Goal: Task Accomplishment & Management: Use online tool/utility

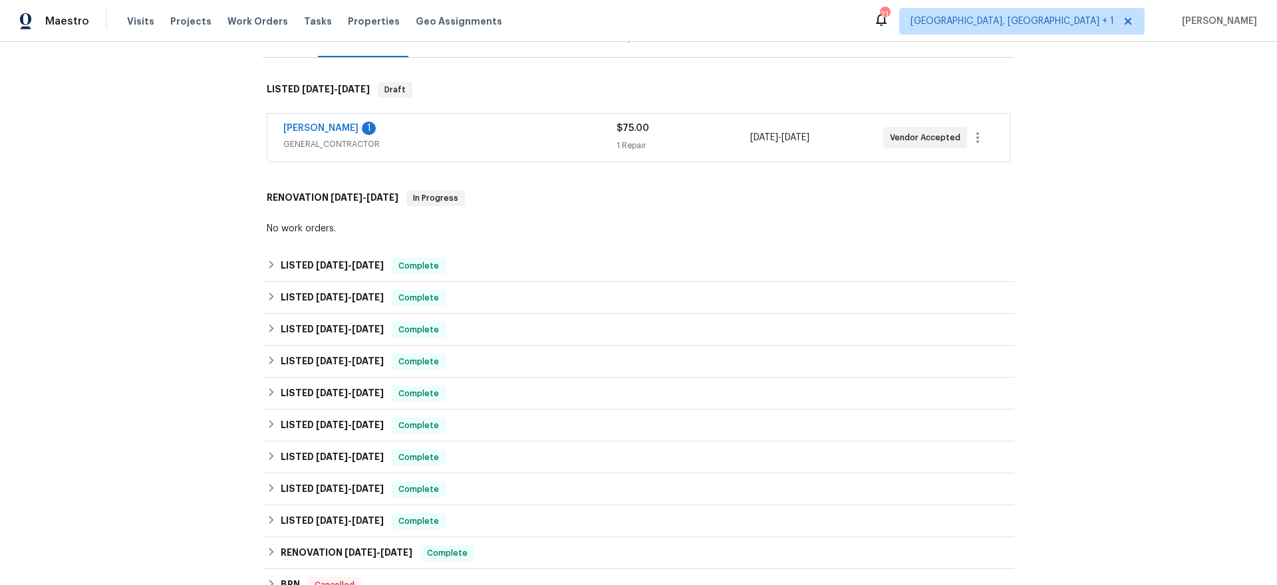
scroll to position [199, 0]
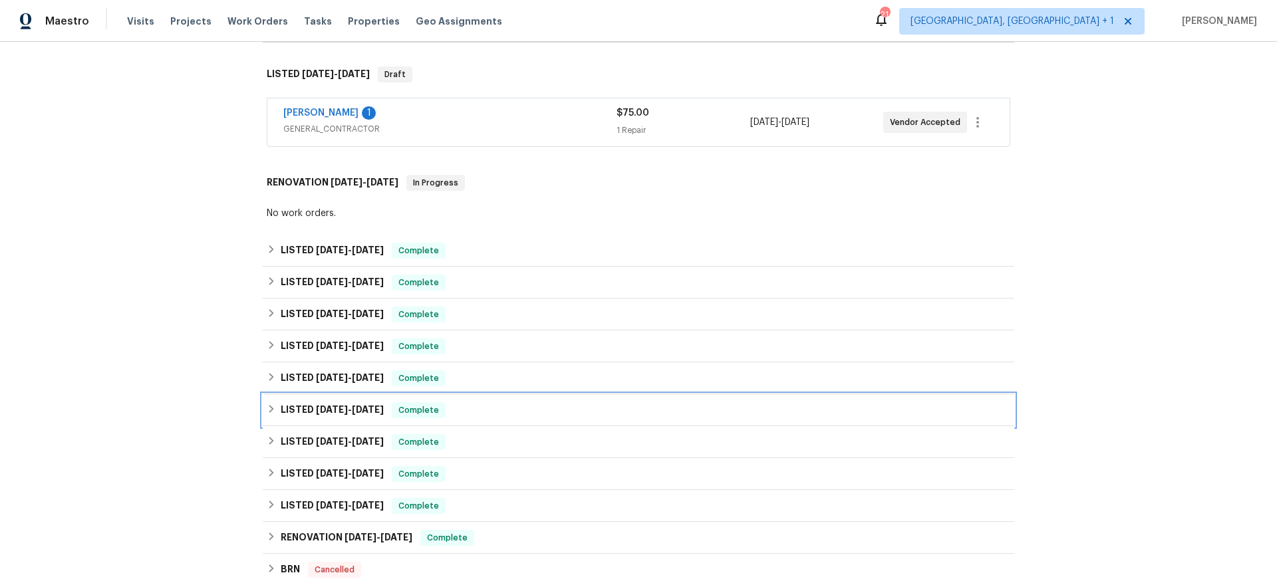
click at [302, 402] on h6 "LISTED [DATE] - [DATE]" at bounding box center [332, 410] width 103 height 16
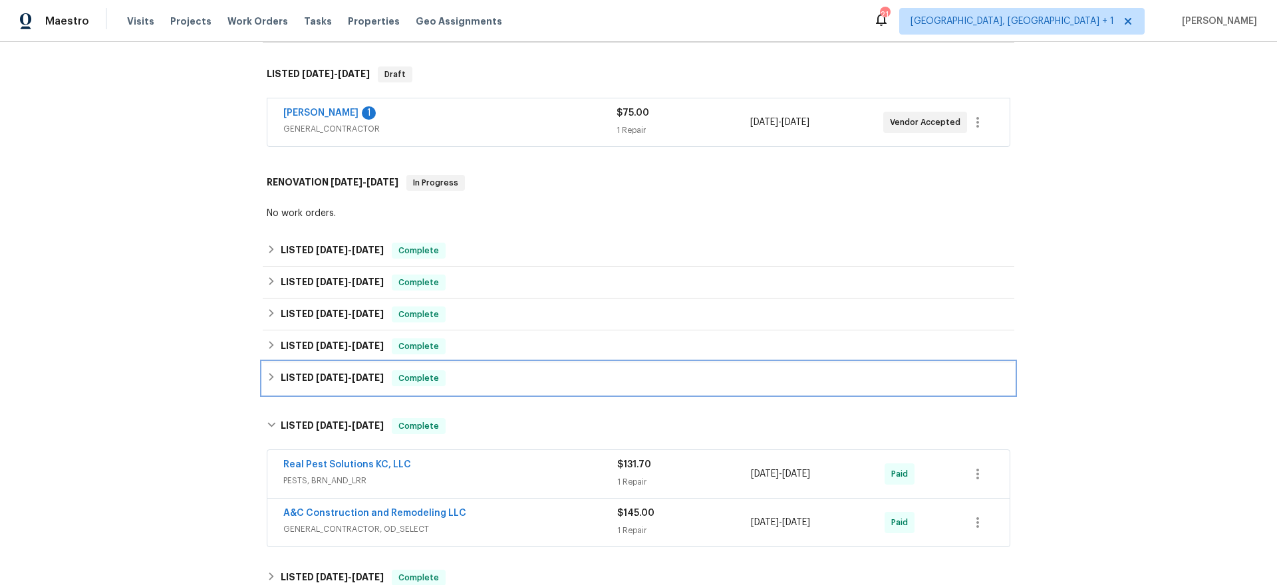
click at [370, 382] on h6 "LISTED [DATE] - [DATE]" at bounding box center [332, 378] width 103 height 16
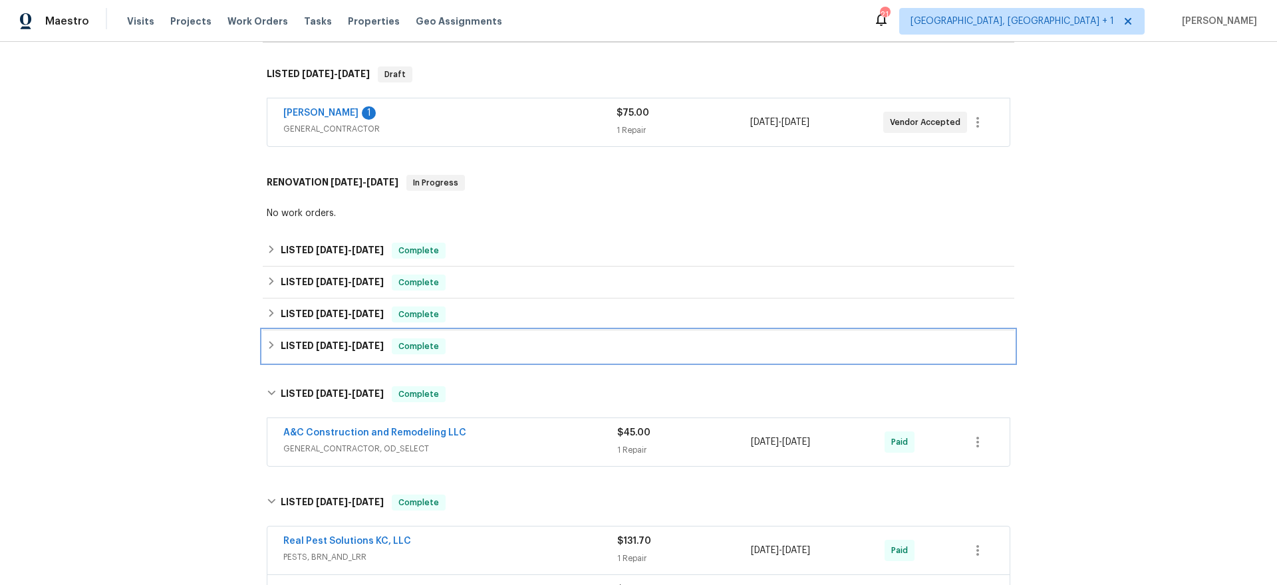
click at [363, 348] on span "[DATE]" at bounding box center [368, 345] width 32 height 9
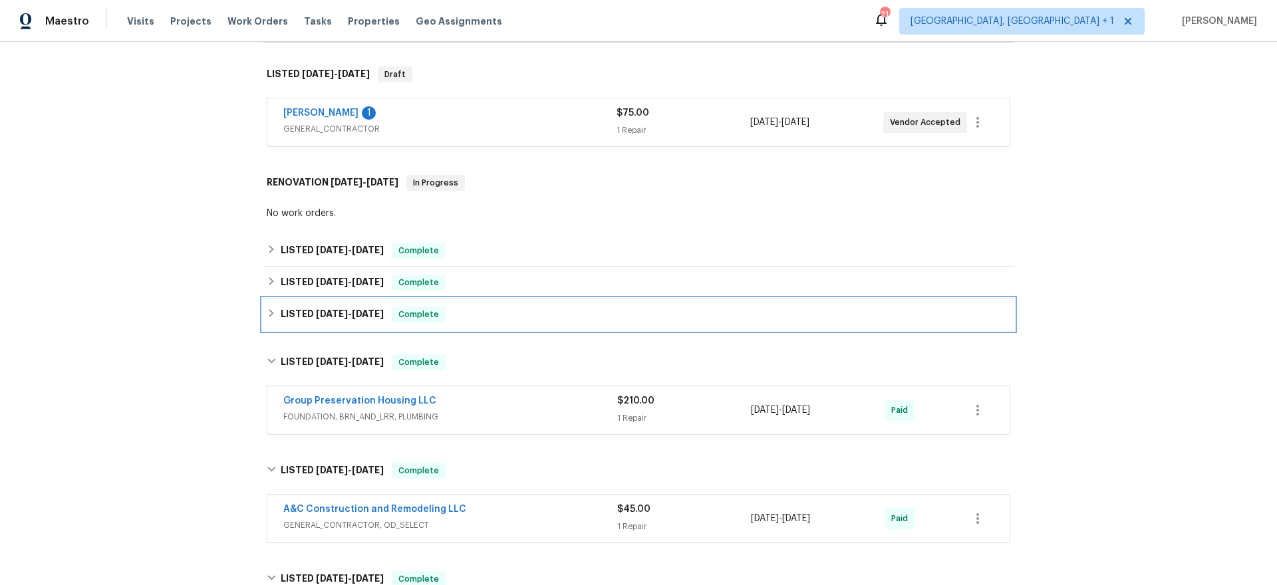
drag, startPoint x: 356, startPoint y: 307, endPoint x: 354, endPoint y: 299, distance: 8.4
click at [356, 307] on h6 "LISTED [DATE] - [DATE]" at bounding box center [332, 315] width 103 height 16
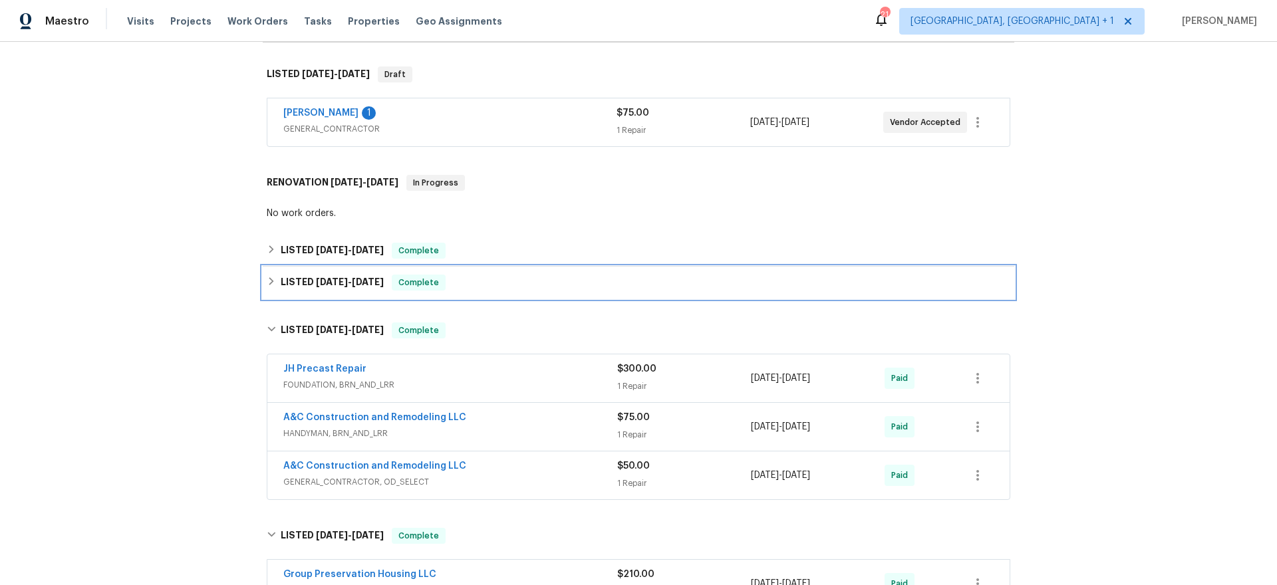
drag, startPoint x: 350, startPoint y: 285, endPoint x: 350, endPoint y: 252, distance: 33.2
click at [350, 285] on span "[DATE] - [DATE]" at bounding box center [350, 281] width 68 height 9
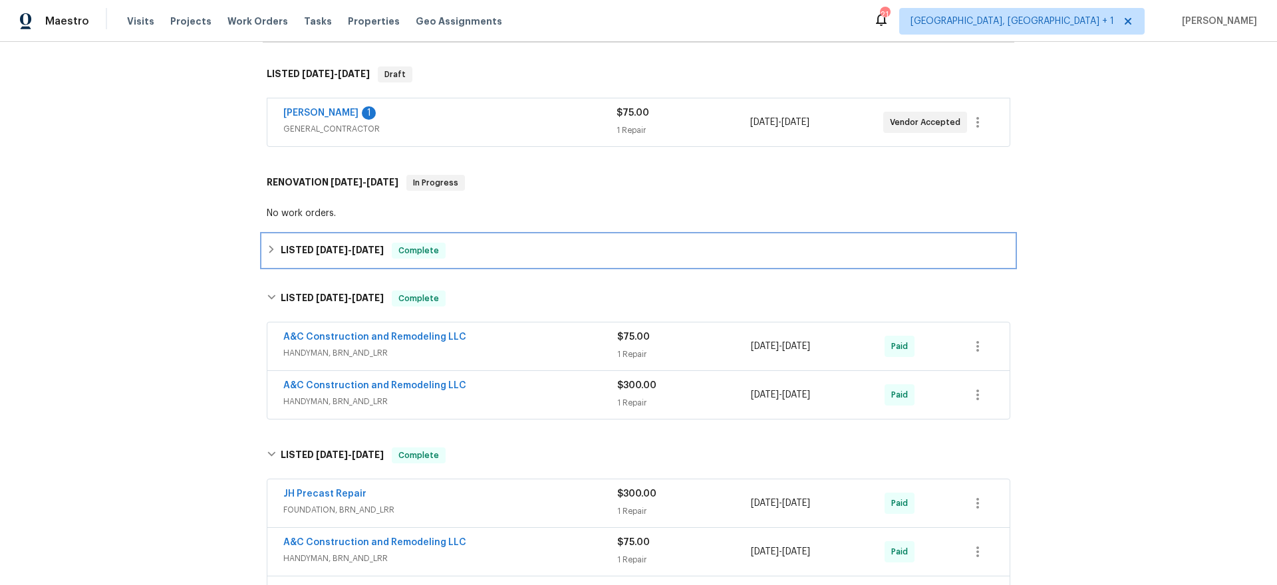
click at [352, 247] on span "[DATE]" at bounding box center [368, 249] width 32 height 9
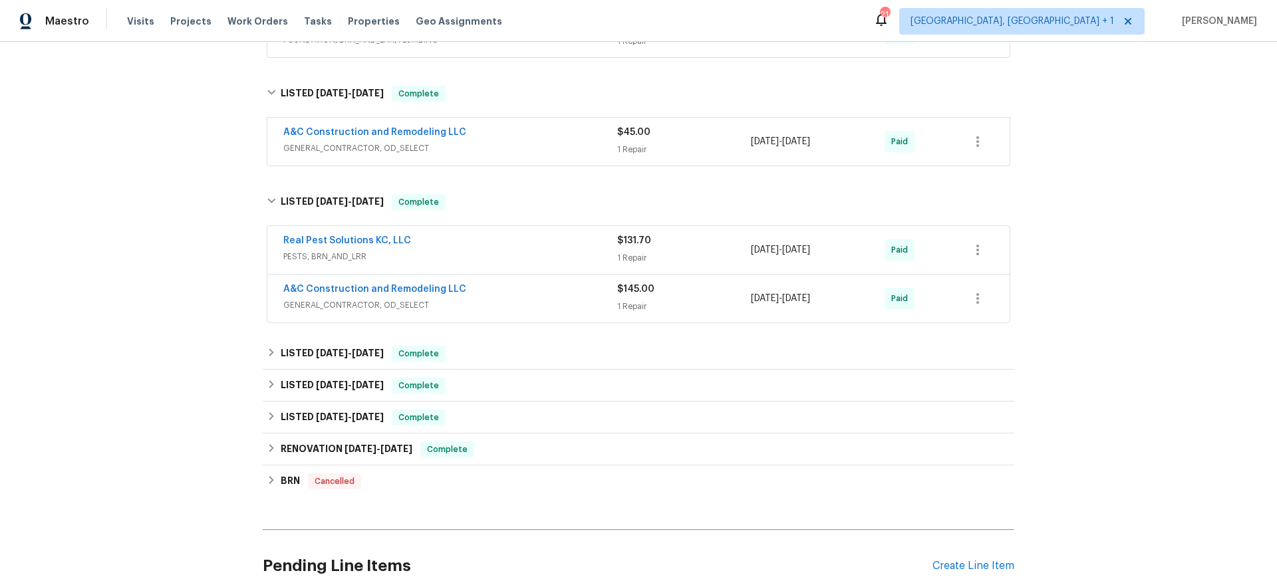
scroll to position [924, 0]
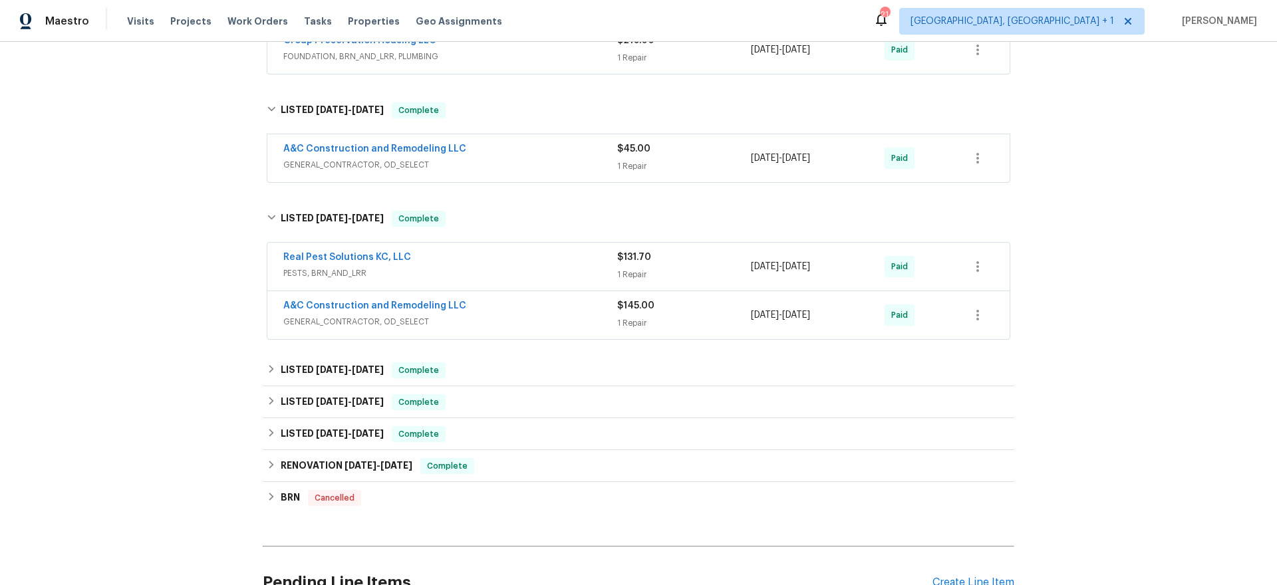
click at [489, 281] on div "Real Pest Solutions KC, LLC PESTS, BRN_AND_LRR" at bounding box center [450, 267] width 334 height 32
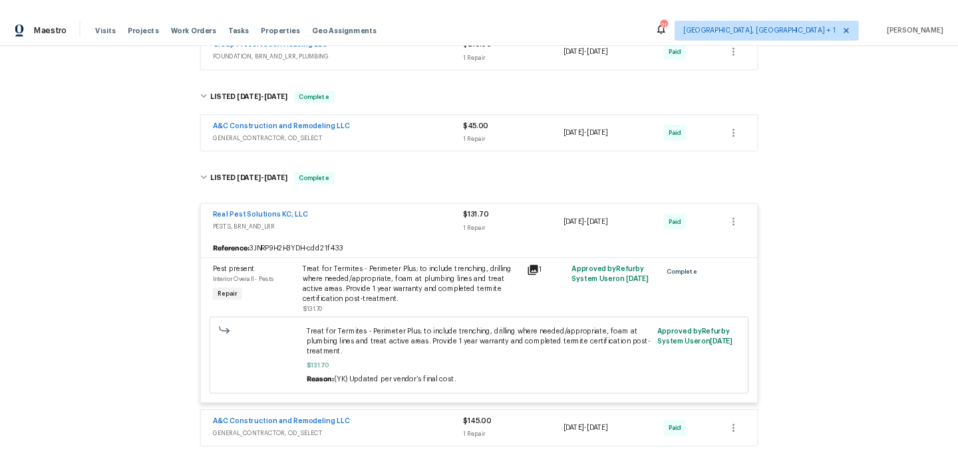
scroll to position [1178, 0]
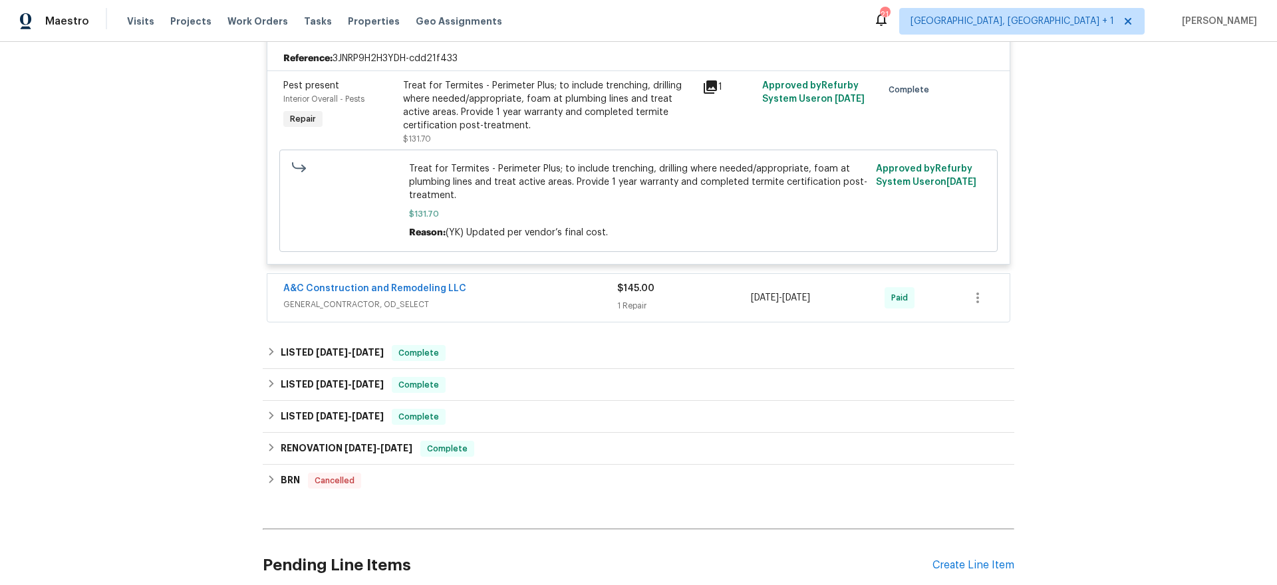
click at [577, 301] on span "GENERAL_CONTRACTOR, OD_SELECT" at bounding box center [450, 304] width 334 height 13
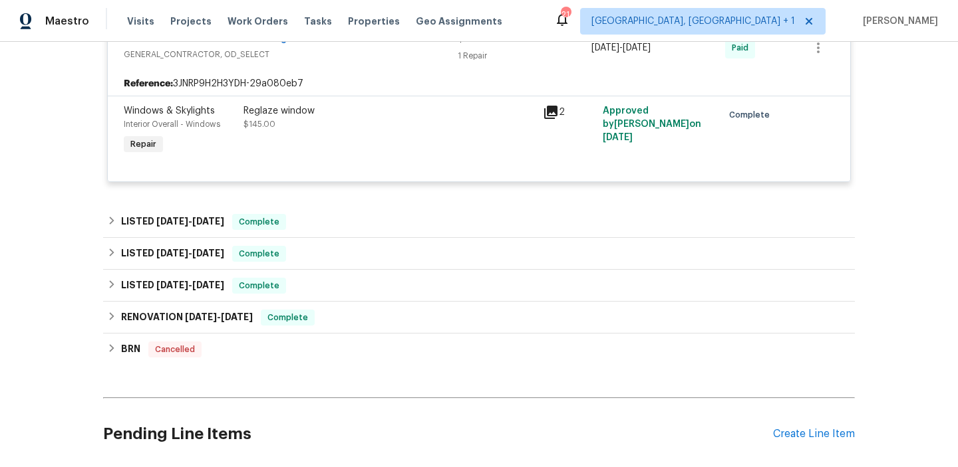
scroll to position [1358, 0]
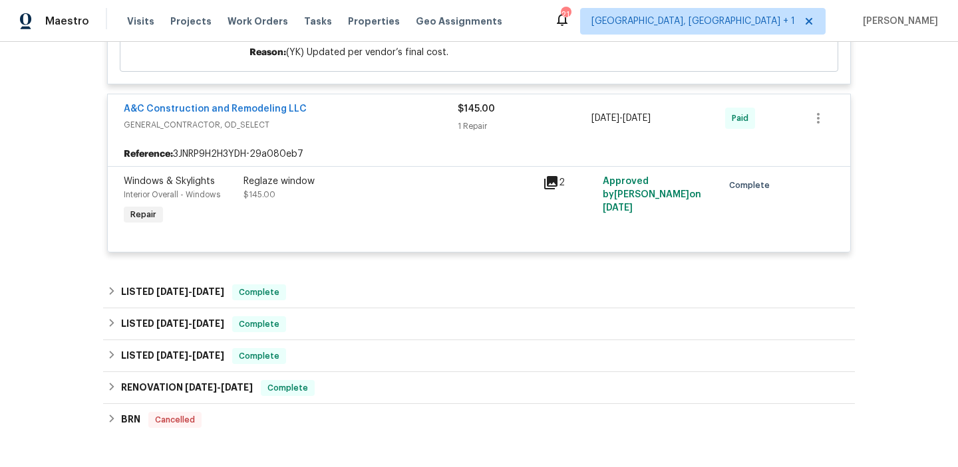
click at [332, 126] on span "GENERAL_CONTRACTOR, OD_SELECT" at bounding box center [291, 124] width 334 height 13
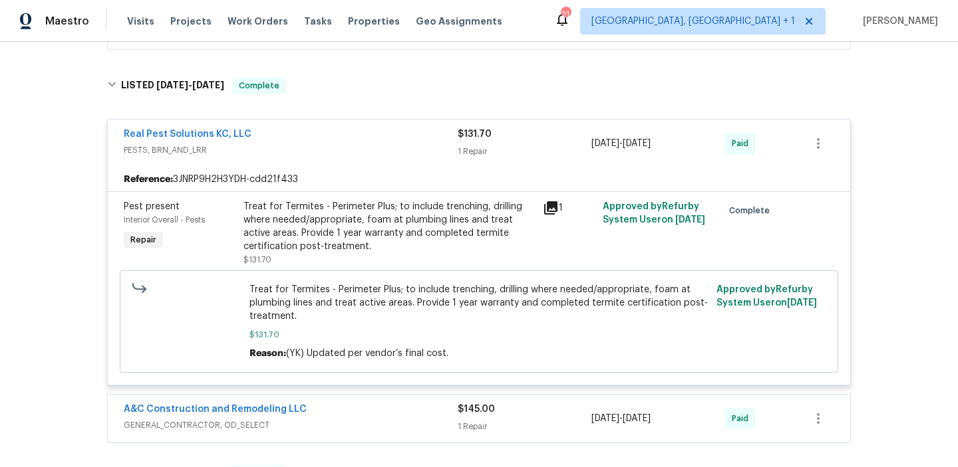
scroll to position [1053, 0]
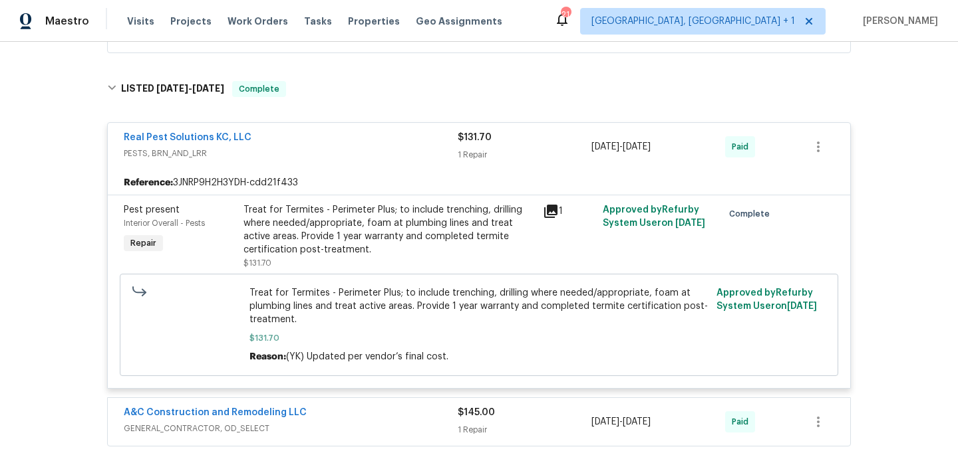
click at [359, 140] on div "Real Pest Solutions KC, LLC" at bounding box center [291, 139] width 334 height 16
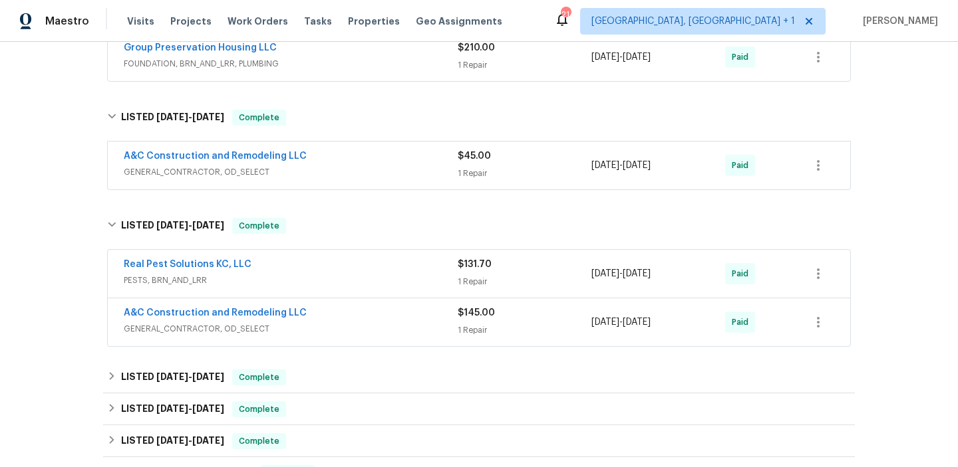
scroll to position [870, 0]
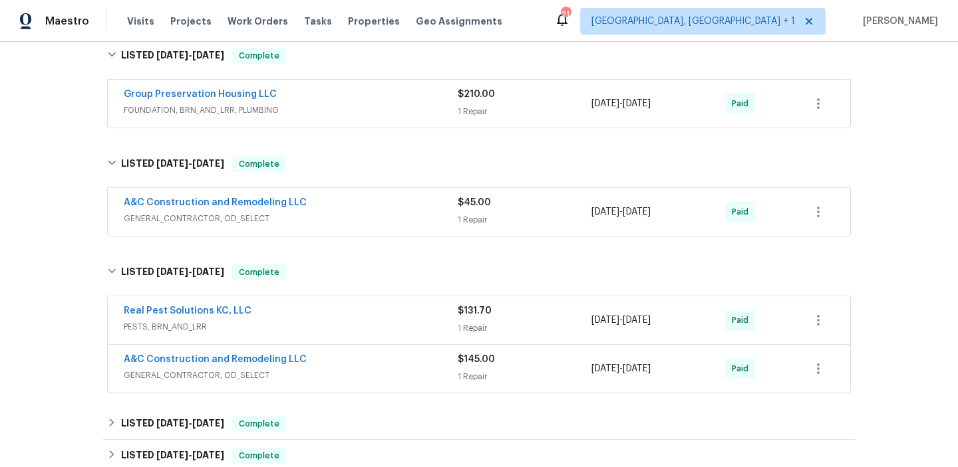
click at [356, 213] on span "GENERAL_CONTRACTOR, OD_SELECT" at bounding box center [291, 218] width 334 height 13
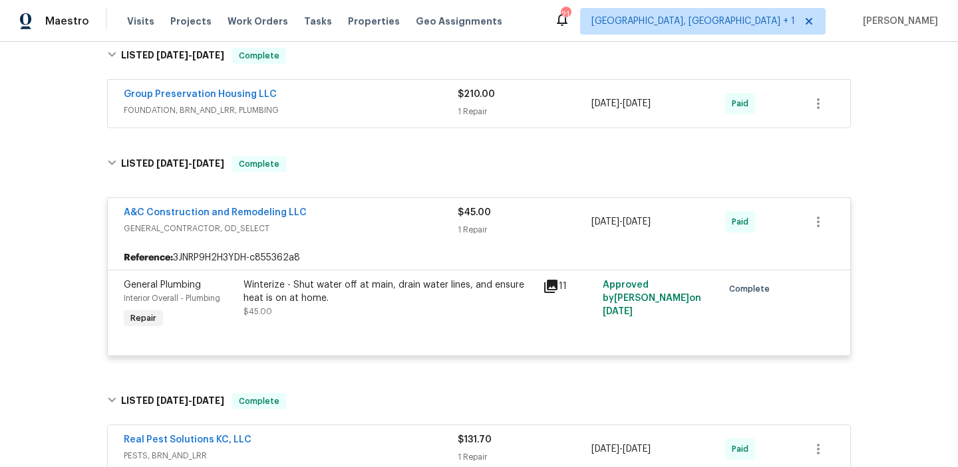
click at [343, 217] on div "A&C Construction and Remodeling LLC" at bounding box center [291, 214] width 334 height 16
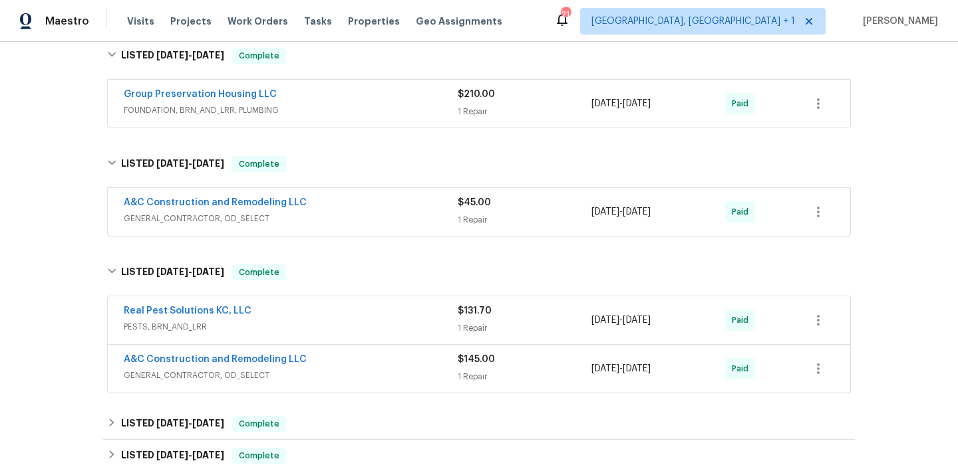
click at [342, 94] on div "Group Preservation Housing LLC" at bounding box center [291, 96] width 334 height 16
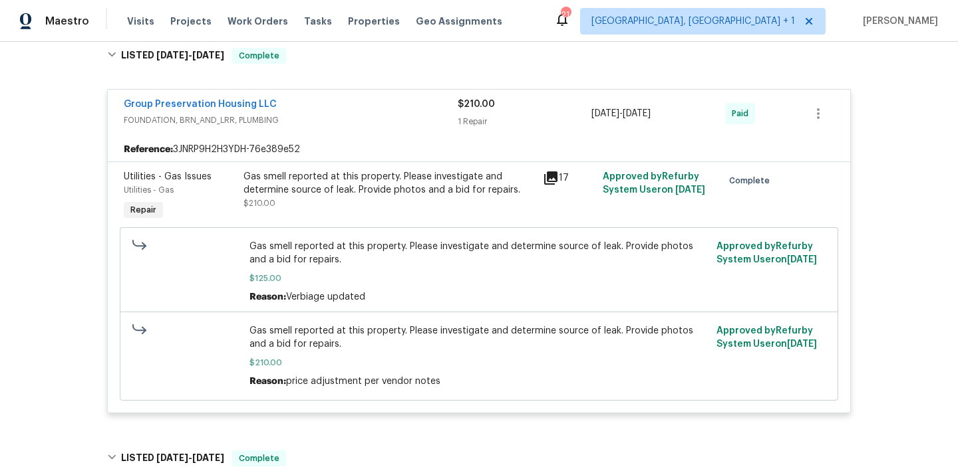
click at [328, 108] on div "Group Preservation Housing LLC" at bounding box center [291, 106] width 334 height 16
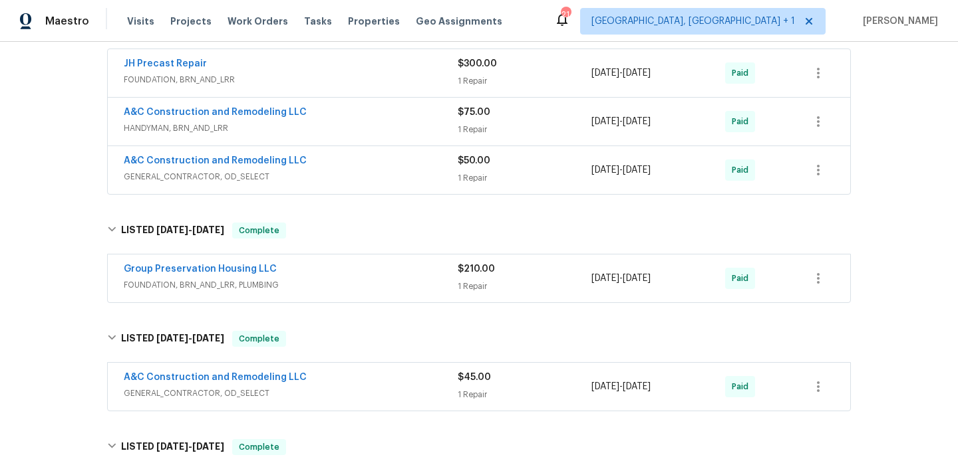
scroll to position [694, 0]
click at [364, 167] on div "A&C Construction and Remodeling LLC" at bounding box center [291, 164] width 334 height 16
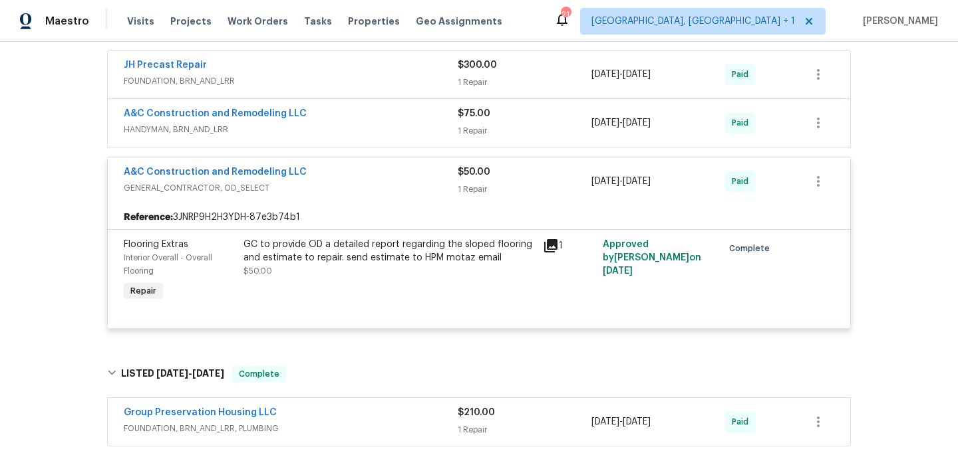
click at [351, 134] on span "HANDYMAN, BRN_AND_LRR" at bounding box center [291, 129] width 334 height 13
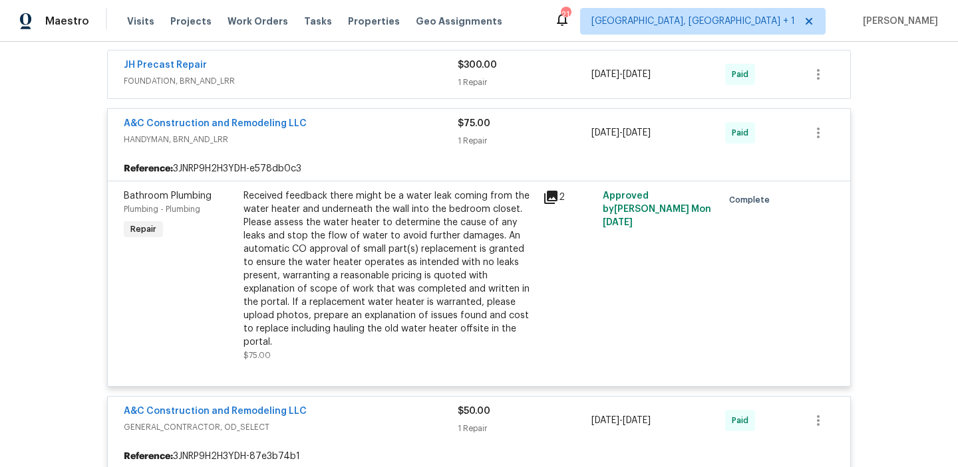
click at [342, 86] on span "FOUNDATION, BRN_AND_LRR" at bounding box center [291, 80] width 334 height 13
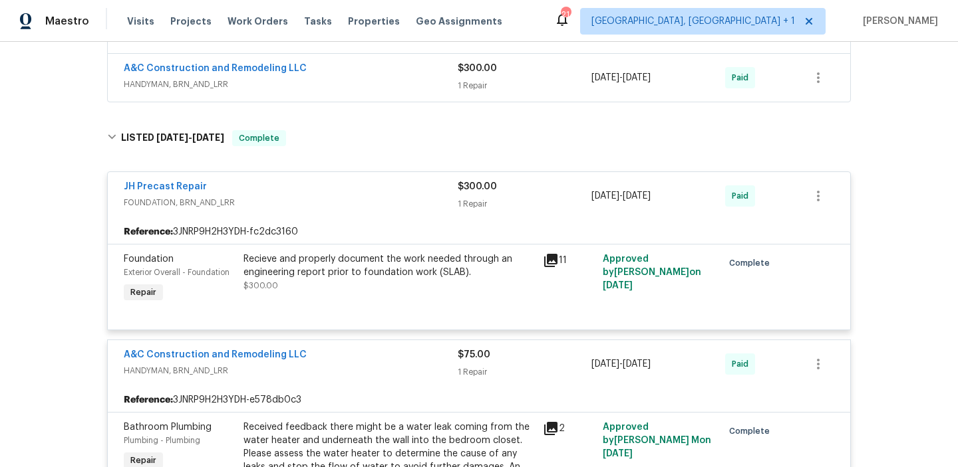
scroll to position [542, 0]
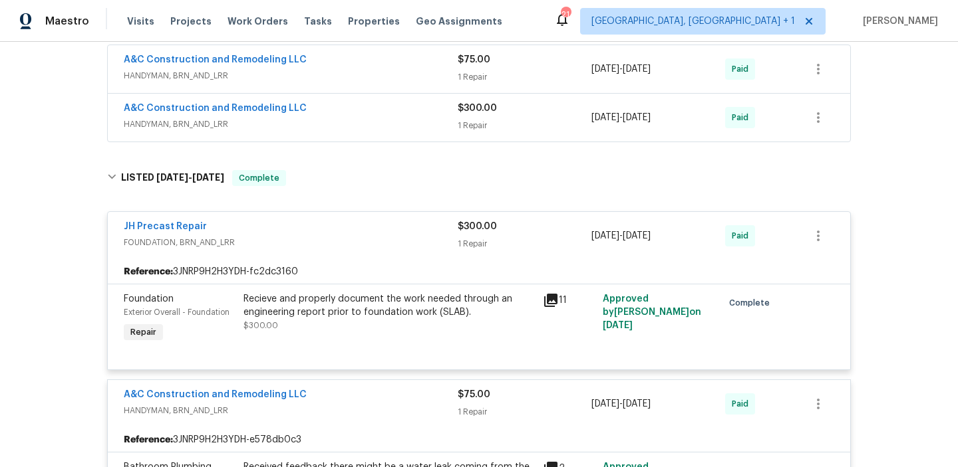
click at [371, 110] on div "A&C Construction and Remodeling LLC" at bounding box center [291, 110] width 334 height 16
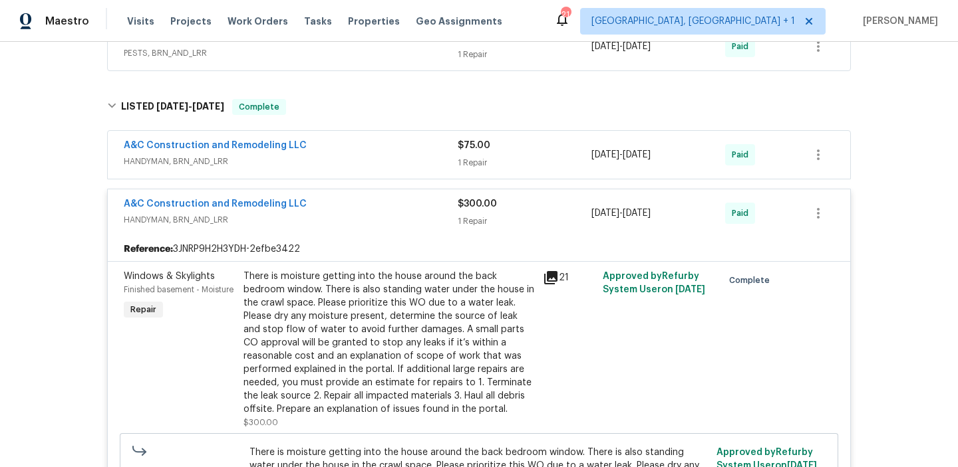
scroll to position [402, 0]
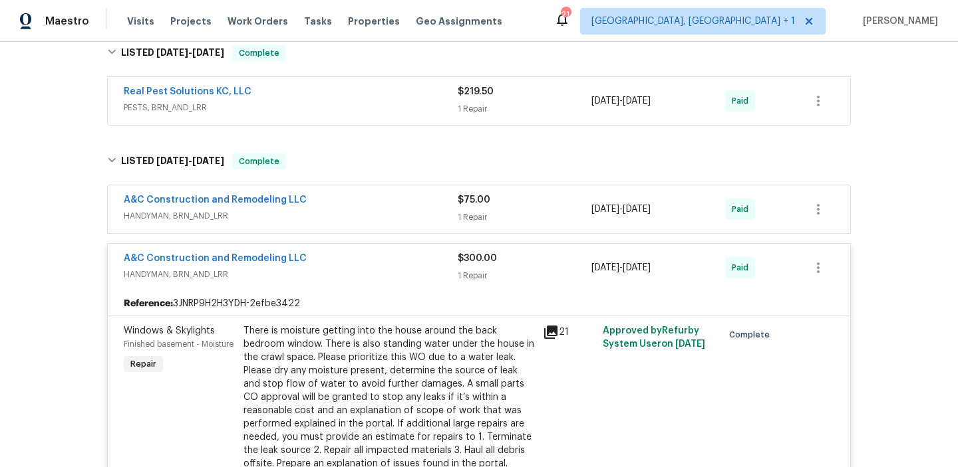
click at [362, 202] on div "A&C Construction and Remodeling LLC" at bounding box center [291, 202] width 334 height 16
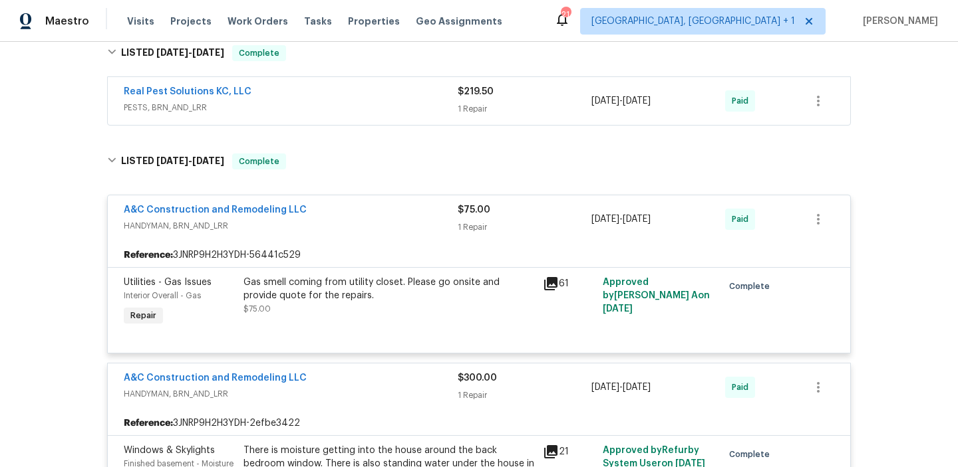
click at [366, 76] on div "Real Pest Solutions KC, LLC PESTS, BRN_AND_LRR $219.50 1 Repair [DATE] - [DATE]…" at bounding box center [478, 101] width 751 height 55
click at [355, 100] on div "Real Pest Solutions KC, LLC" at bounding box center [291, 93] width 334 height 16
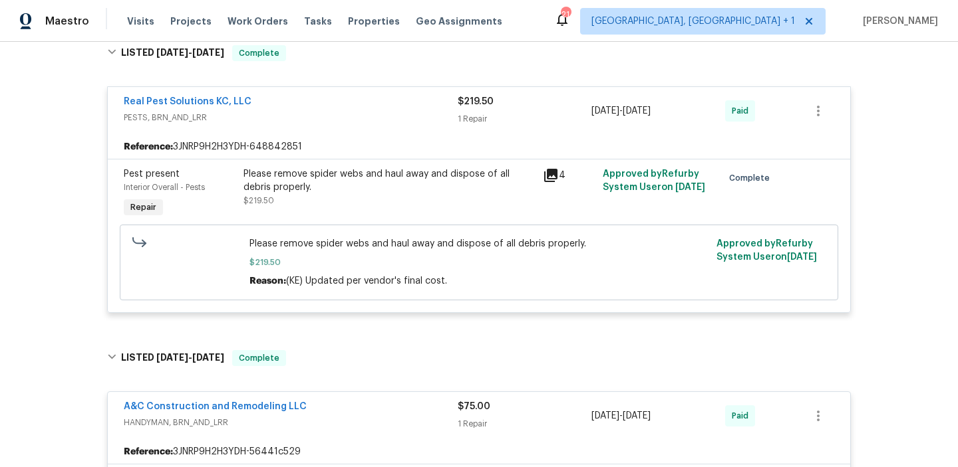
scroll to position [174, 0]
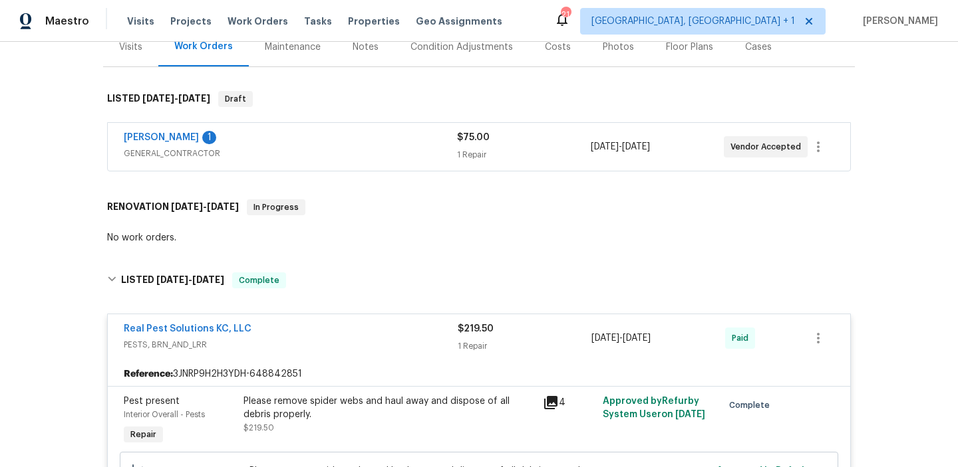
click at [370, 131] on div "[PERSON_NAME] Contracting 1" at bounding box center [290, 139] width 333 height 16
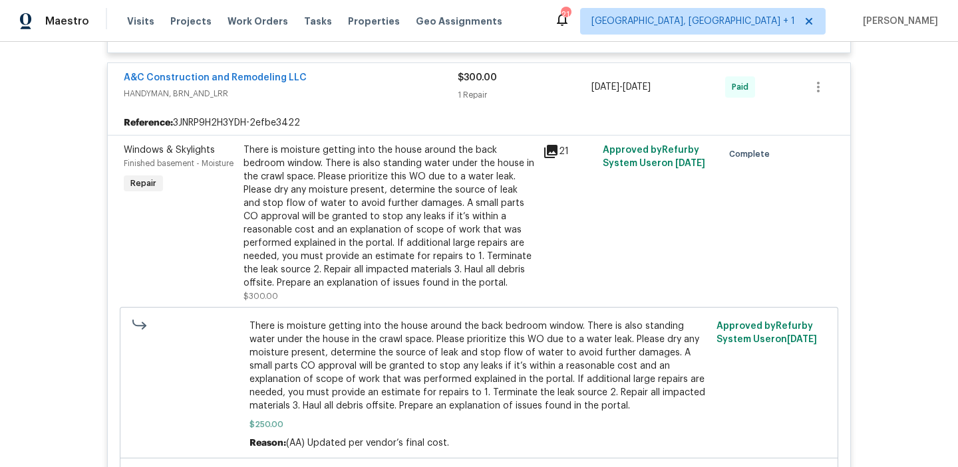
scroll to position [1074, 0]
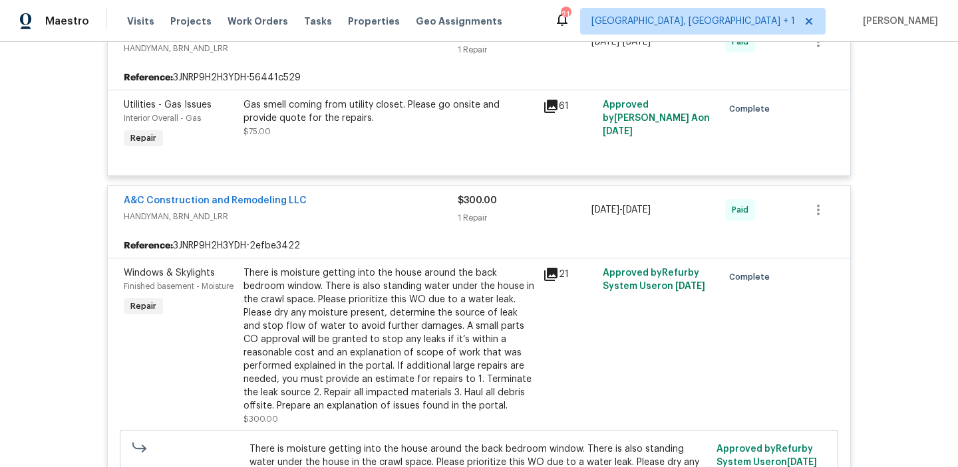
click at [187, 195] on span "A&C Construction and Remodeling LLC" at bounding box center [215, 200] width 183 height 13
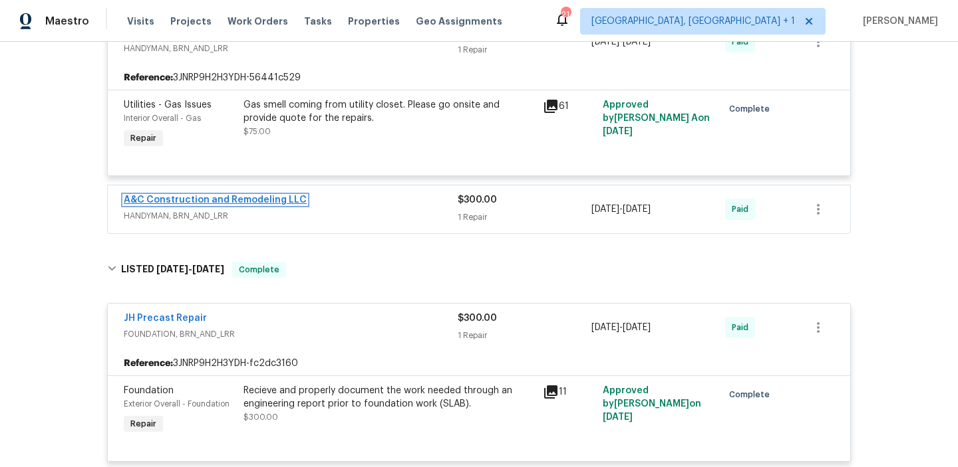
click at [184, 201] on link "A&C Construction and Remodeling LLC" at bounding box center [215, 199] width 183 height 9
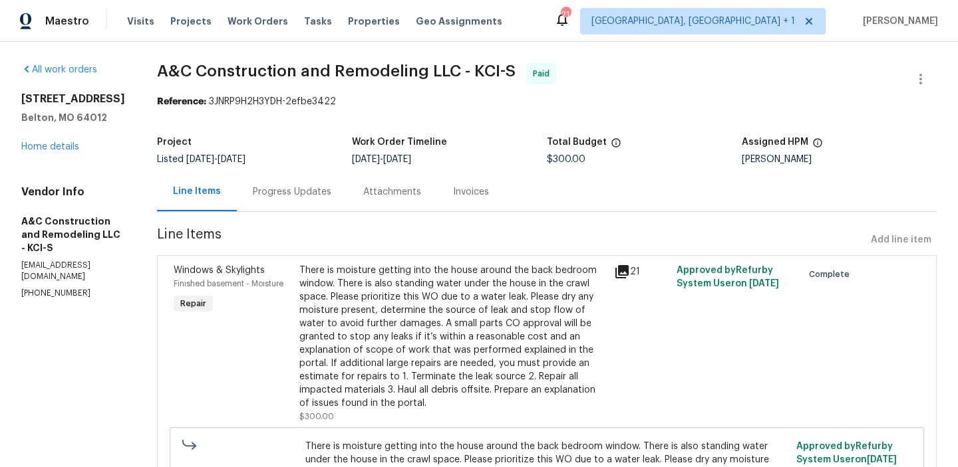
click at [489, 188] on div "Invoices" at bounding box center [471, 192] width 36 height 13
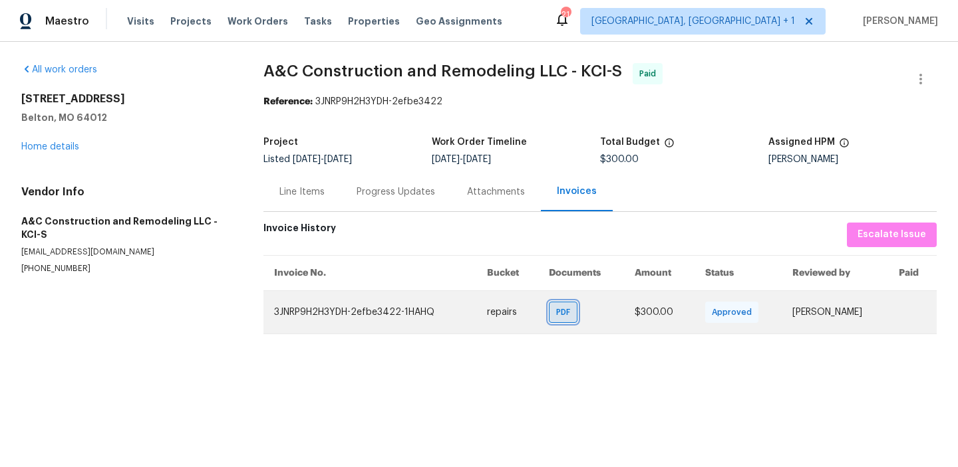
click at [556, 317] on span "PDF" at bounding box center [565, 312] width 19 height 13
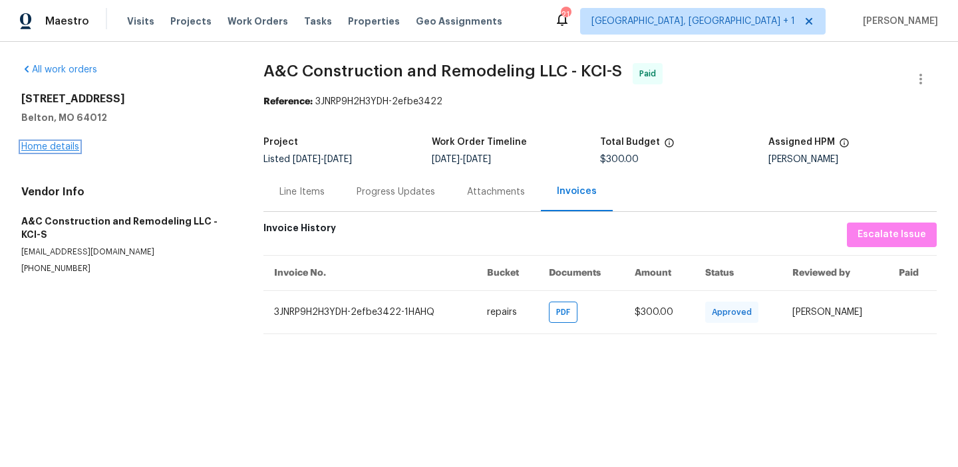
click at [71, 149] on link "Home details" at bounding box center [50, 146] width 58 height 9
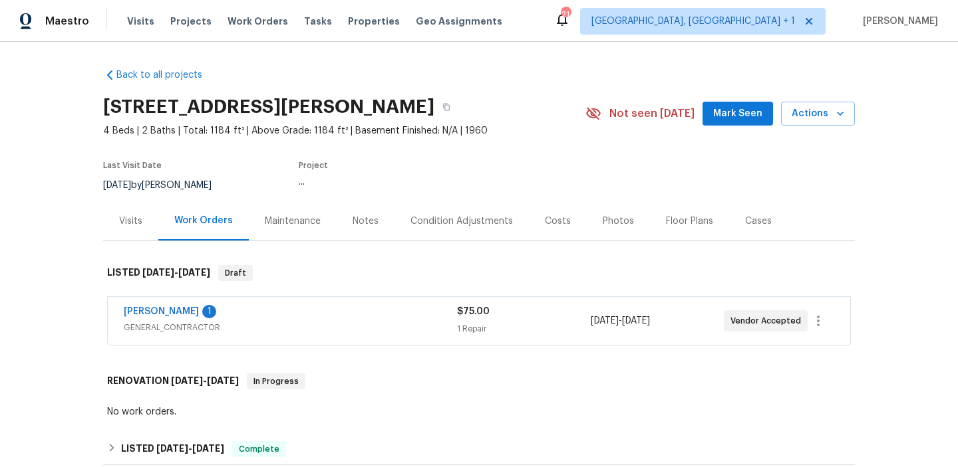
scroll to position [259, 0]
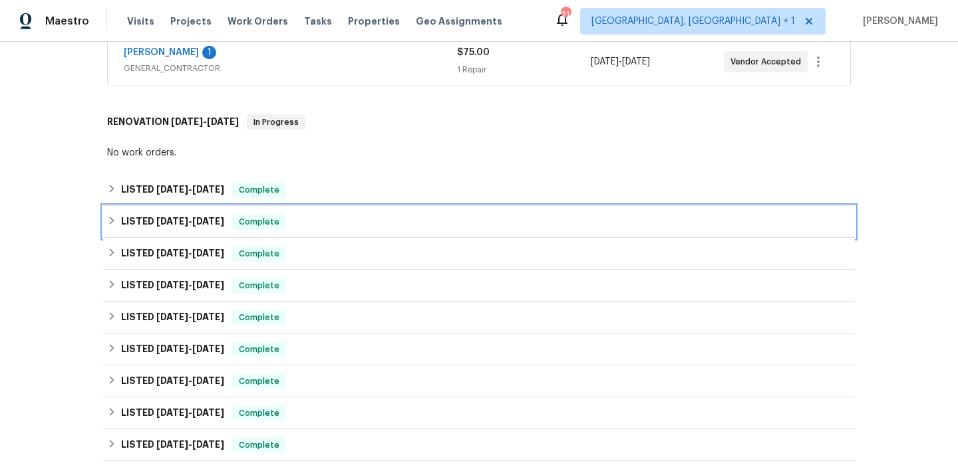
click at [212, 223] on span "[DATE]" at bounding box center [208, 221] width 32 height 9
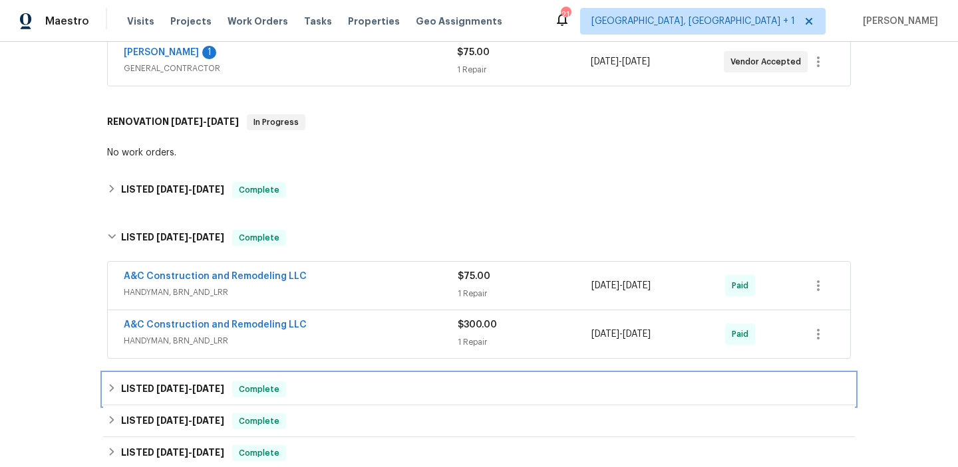
click at [184, 390] on span "[DATE] - [DATE]" at bounding box center [190, 388] width 68 height 9
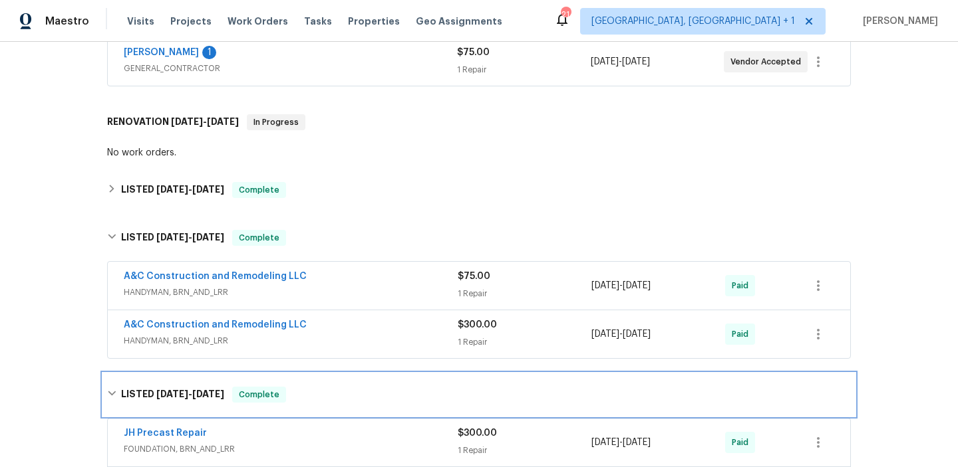
scroll to position [368, 0]
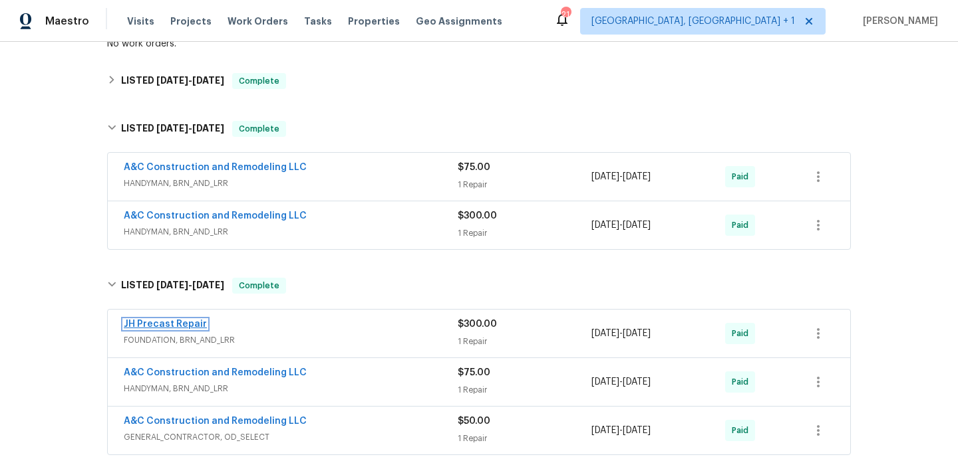
click at [162, 324] on link "JH Precast Repair" at bounding box center [165, 324] width 83 height 9
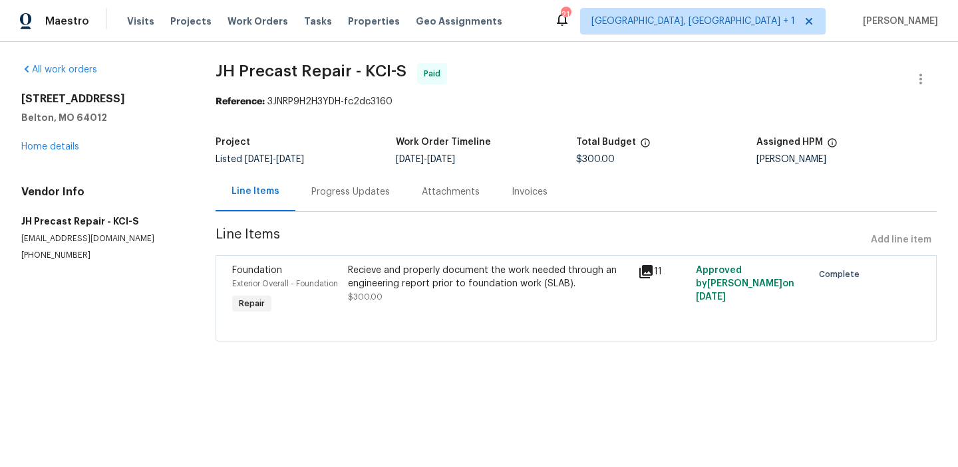
click at [526, 190] on div "Invoices" at bounding box center [529, 192] width 36 height 13
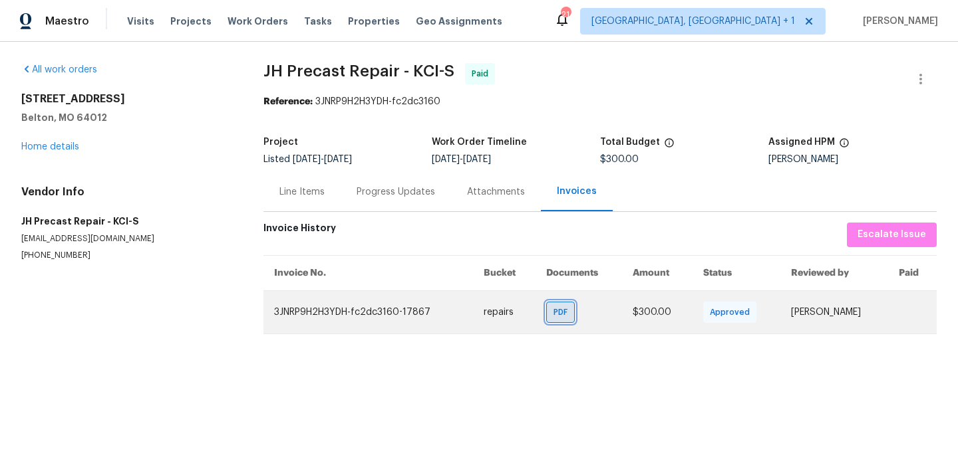
click at [549, 320] on div "PDF" at bounding box center [560, 312] width 29 height 21
